Goal: Information Seeking & Learning: Learn about a topic

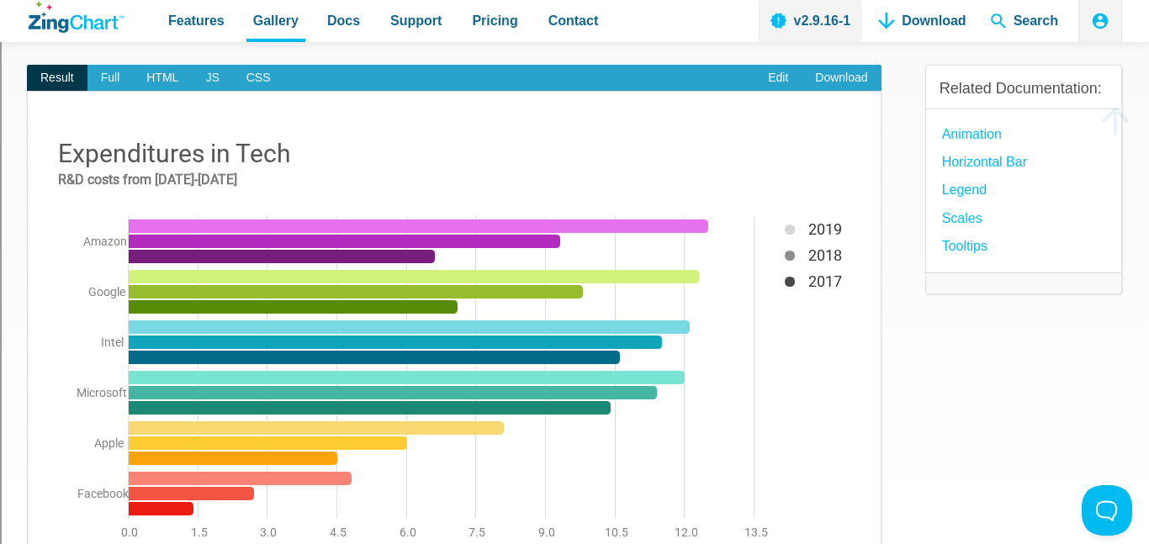
scroll to position [160, 0]
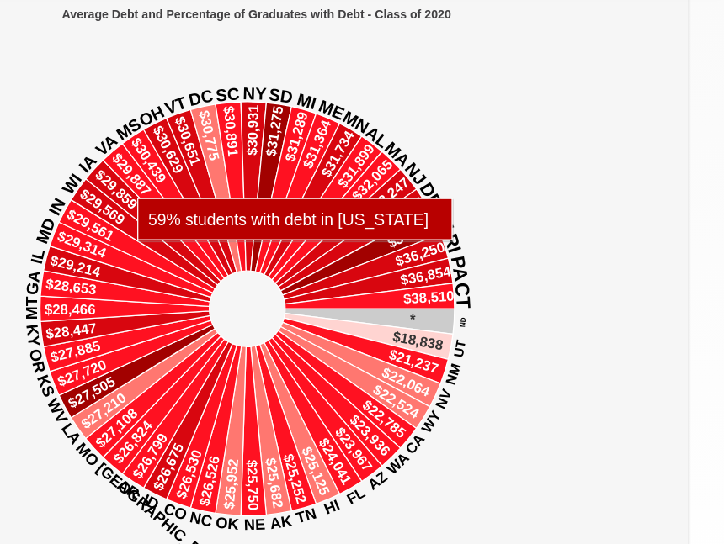
scroll to position [231, 0]
